Goal: Transaction & Acquisition: Purchase product/service

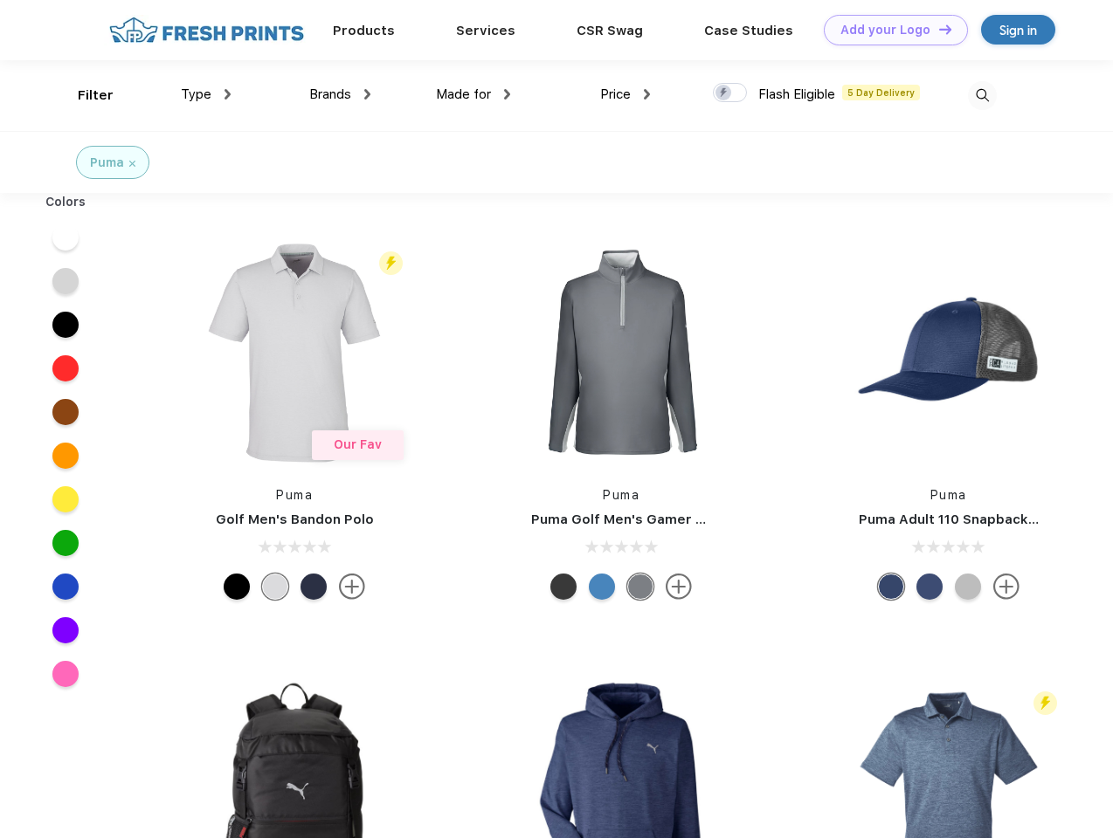
click at [889, 30] on link "Add your Logo Design Tool" at bounding box center [895, 30] width 144 height 31
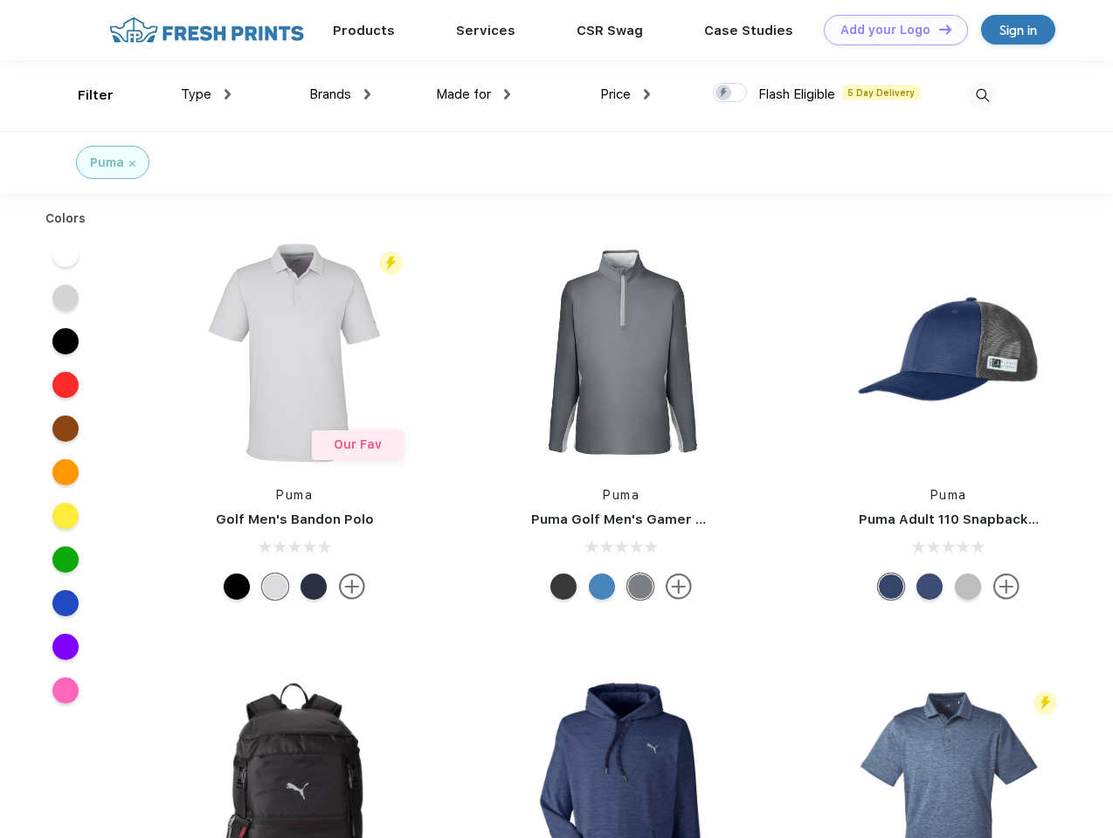
click at [0, 0] on div "Design Tool" at bounding box center [0, 0] width 0 height 0
click at [937, 29] on link "Add your Logo Design Tool" at bounding box center [895, 30] width 144 height 31
click at [84, 95] on div "Filter" at bounding box center [96, 96] width 36 height 20
click at [206, 94] on span "Type" at bounding box center [196, 94] width 31 height 16
click at [340, 94] on span "Brands" at bounding box center [330, 94] width 42 height 16
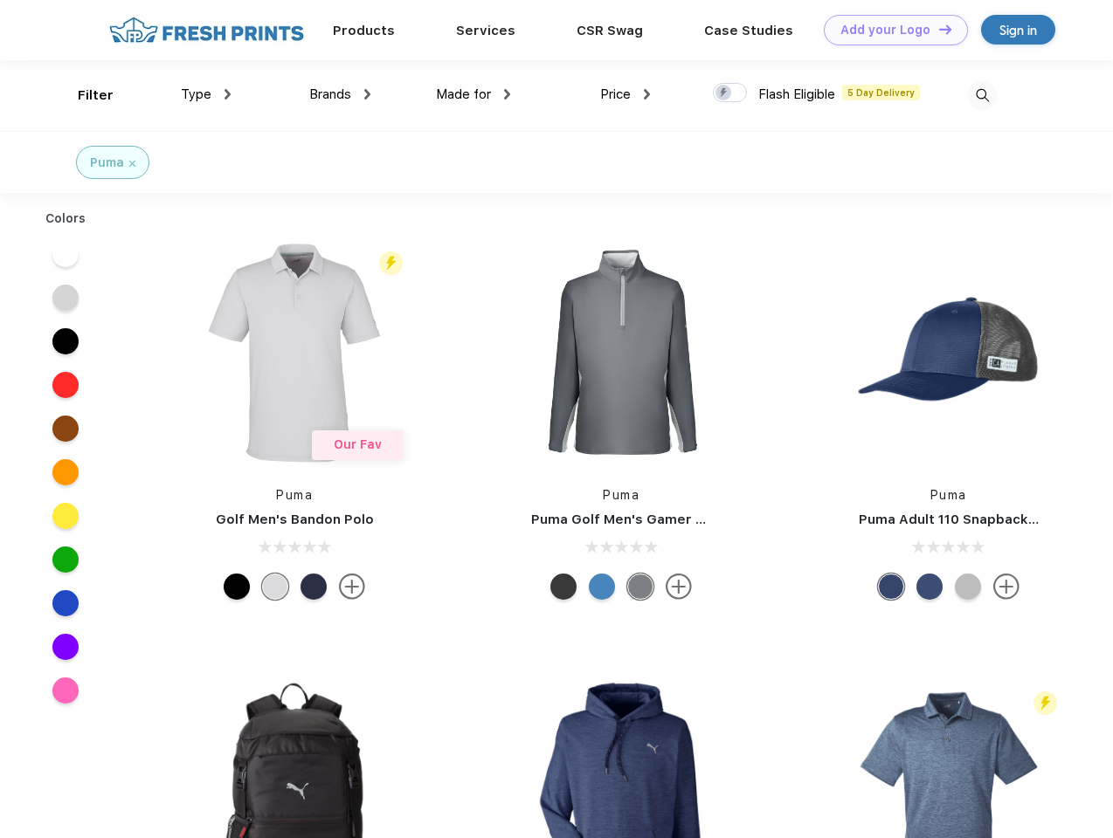
click at [473, 94] on span "Made for" at bounding box center [463, 94] width 55 height 16
click at [625, 94] on span "Price" at bounding box center [615, 94] width 31 height 16
click at [730, 93] on div at bounding box center [730, 92] width 34 height 19
click at [724, 93] on input "checkbox" at bounding box center [718, 87] width 11 height 11
click at [982, 95] on img at bounding box center [982, 95] width 29 height 29
